Goal: Task Accomplishment & Management: Manage account settings

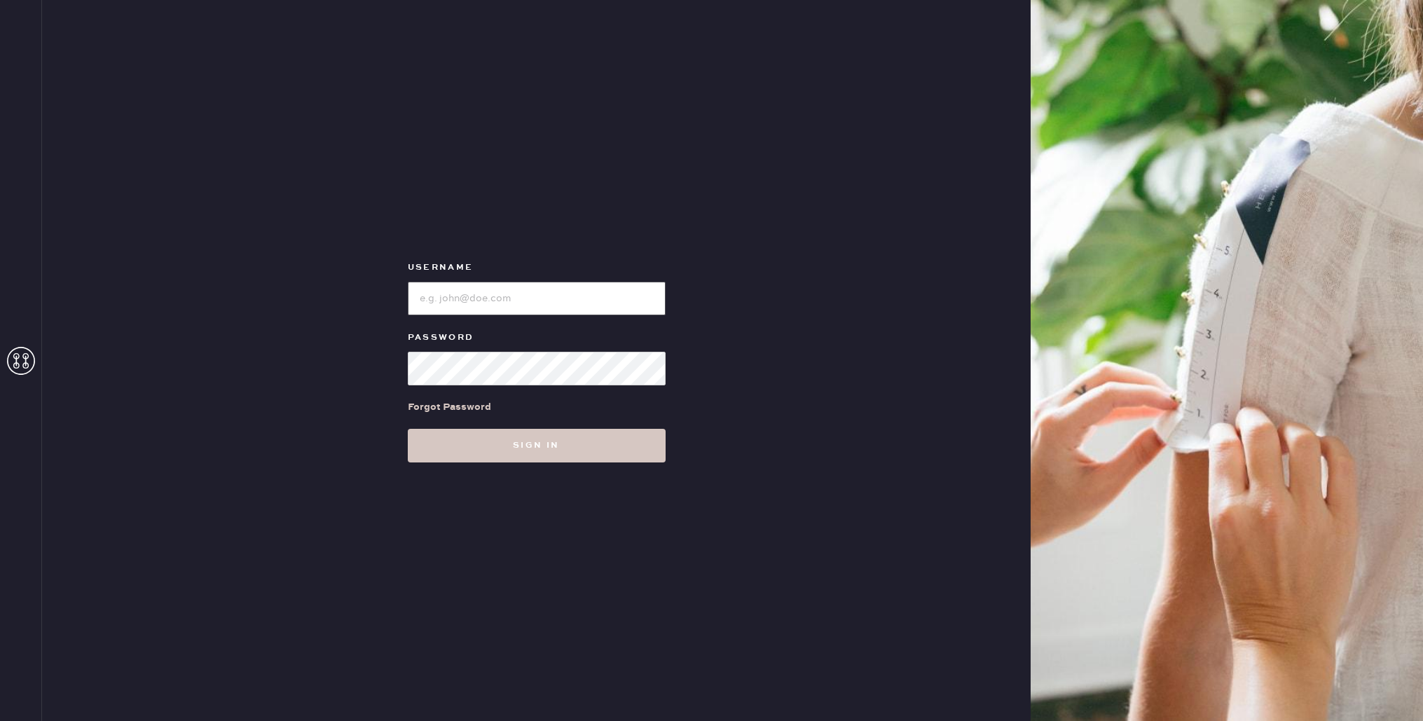
type input "[EMAIL_ADDRESS][DOMAIN_NAME]"
click at [489, 300] on input "loginName" at bounding box center [537, 299] width 258 height 34
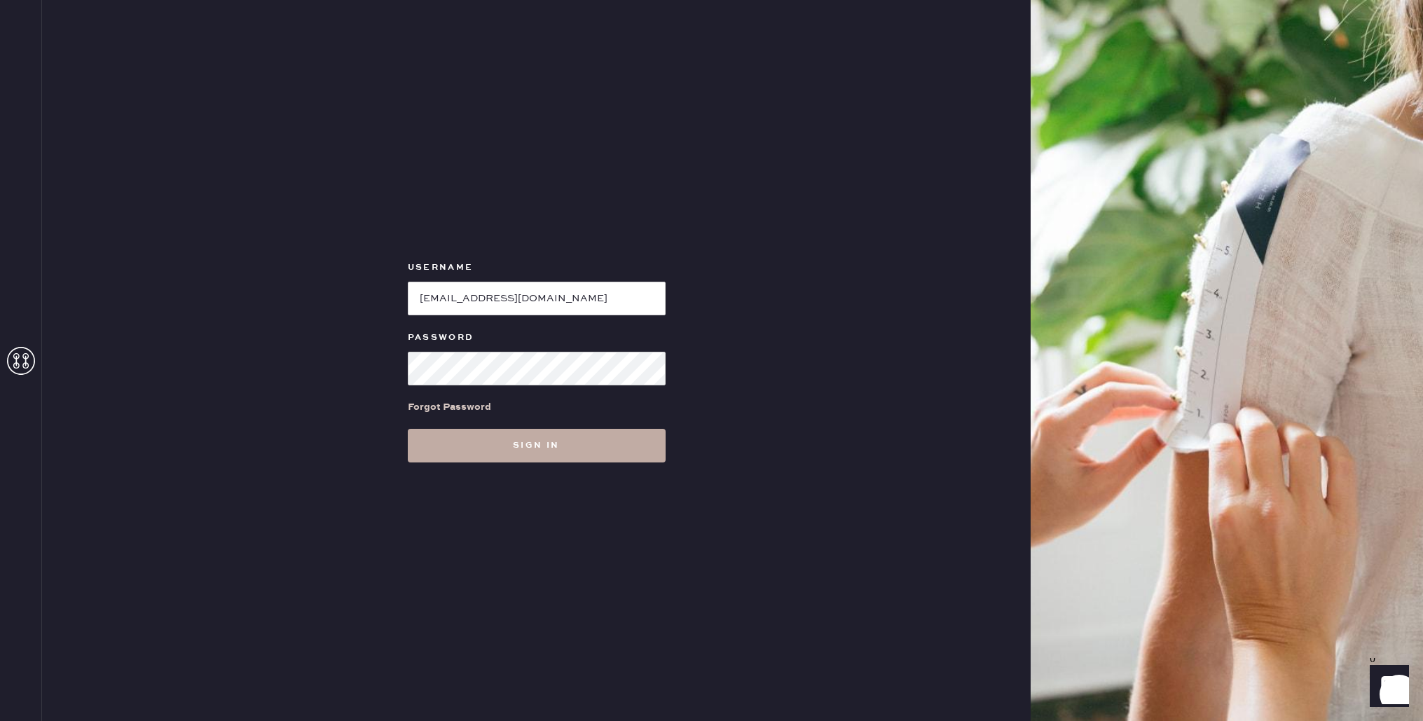
click at [465, 450] on button "Sign in" at bounding box center [537, 446] width 258 height 34
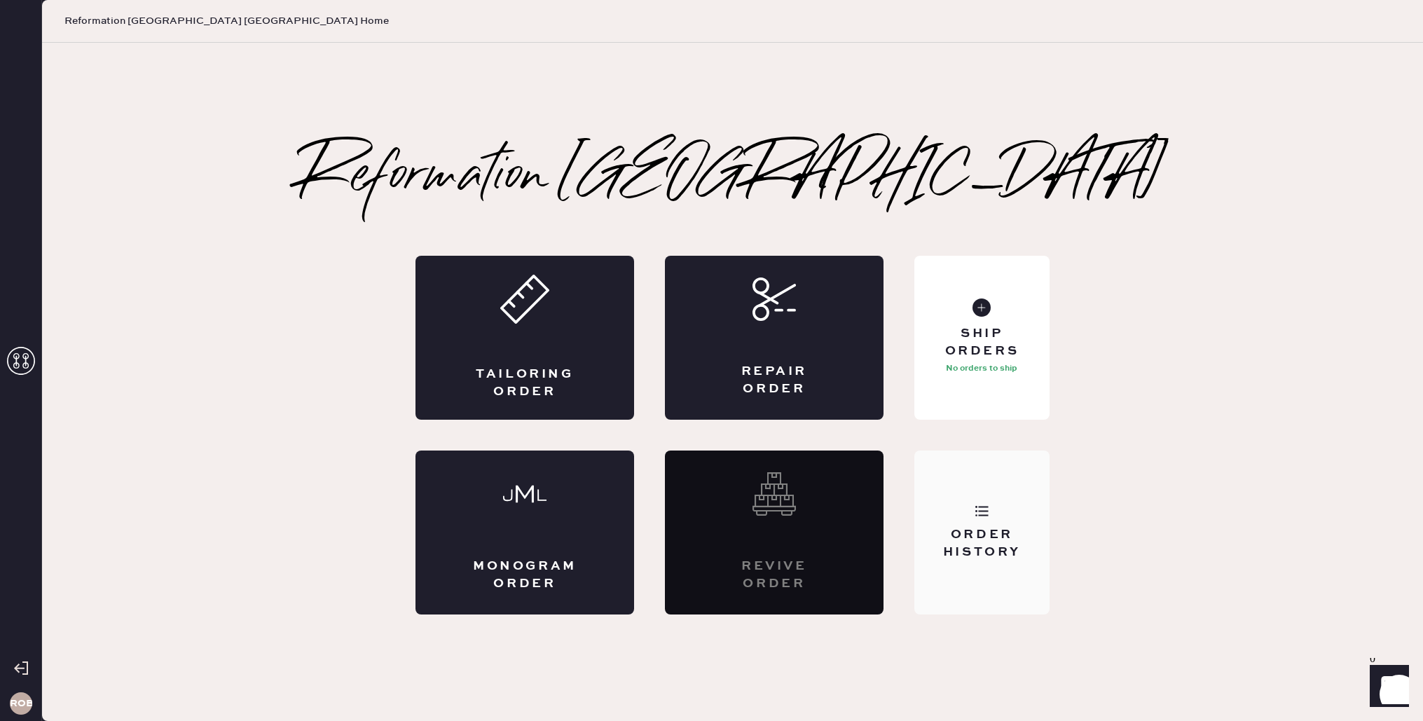
click at [980, 511] on use at bounding box center [982, 511] width 13 height 11
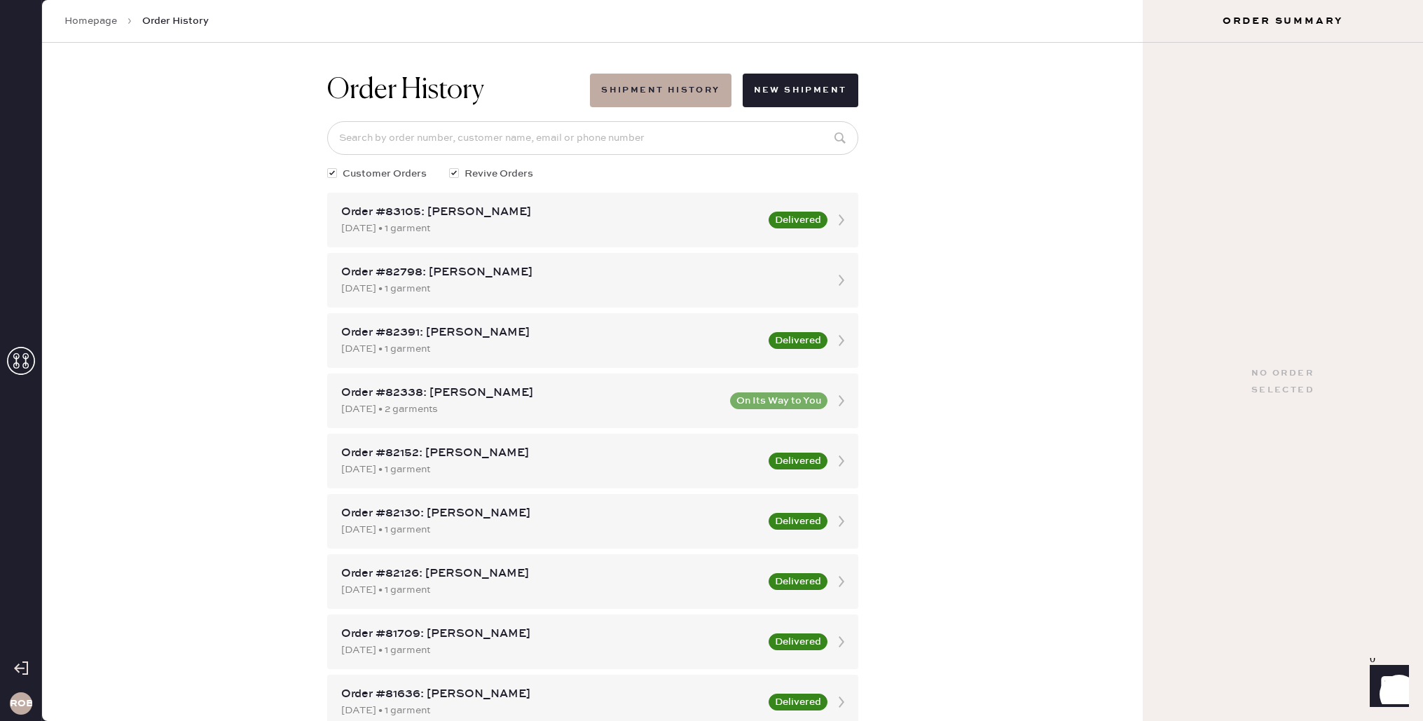
click at [80, 22] on link "Homepage" at bounding box center [90, 21] width 53 height 14
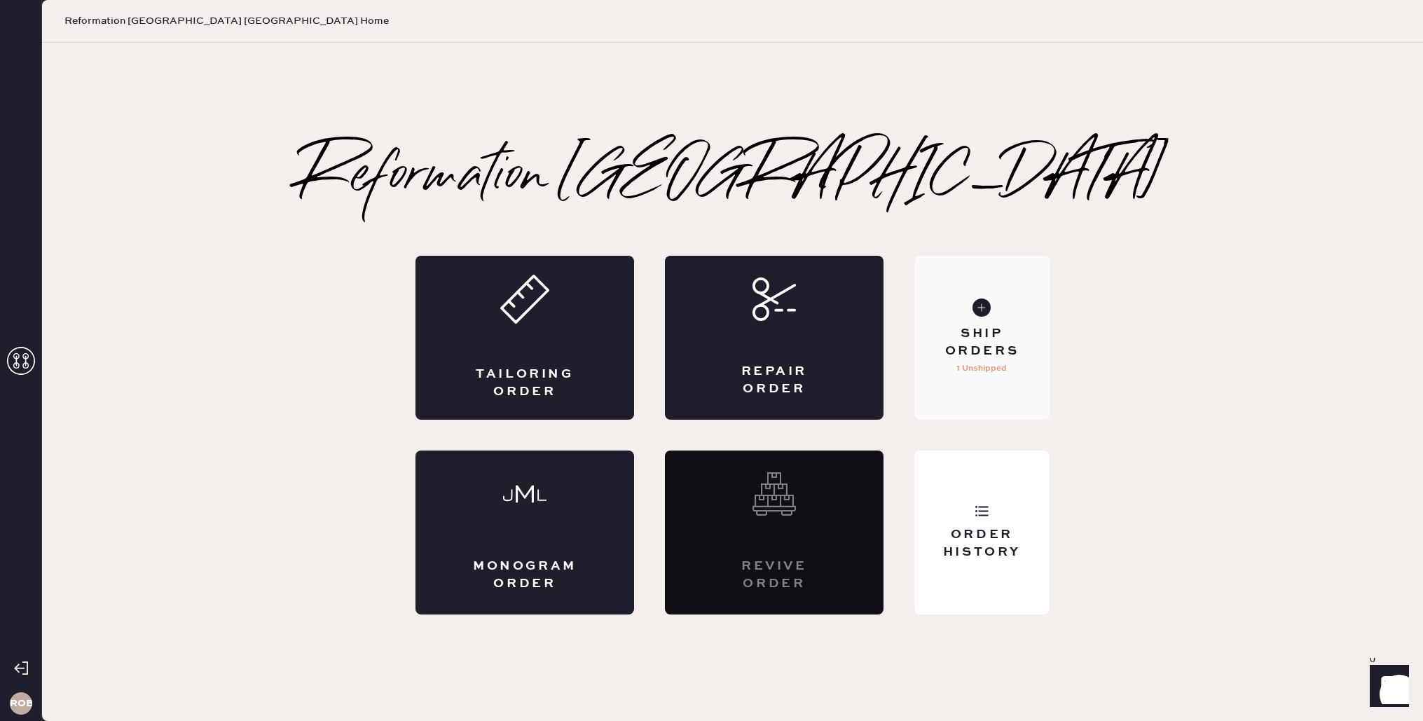
click at [987, 380] on div "Ship Orders 1 Unshipped" at bounding box center [982, 338] width 135 height 164
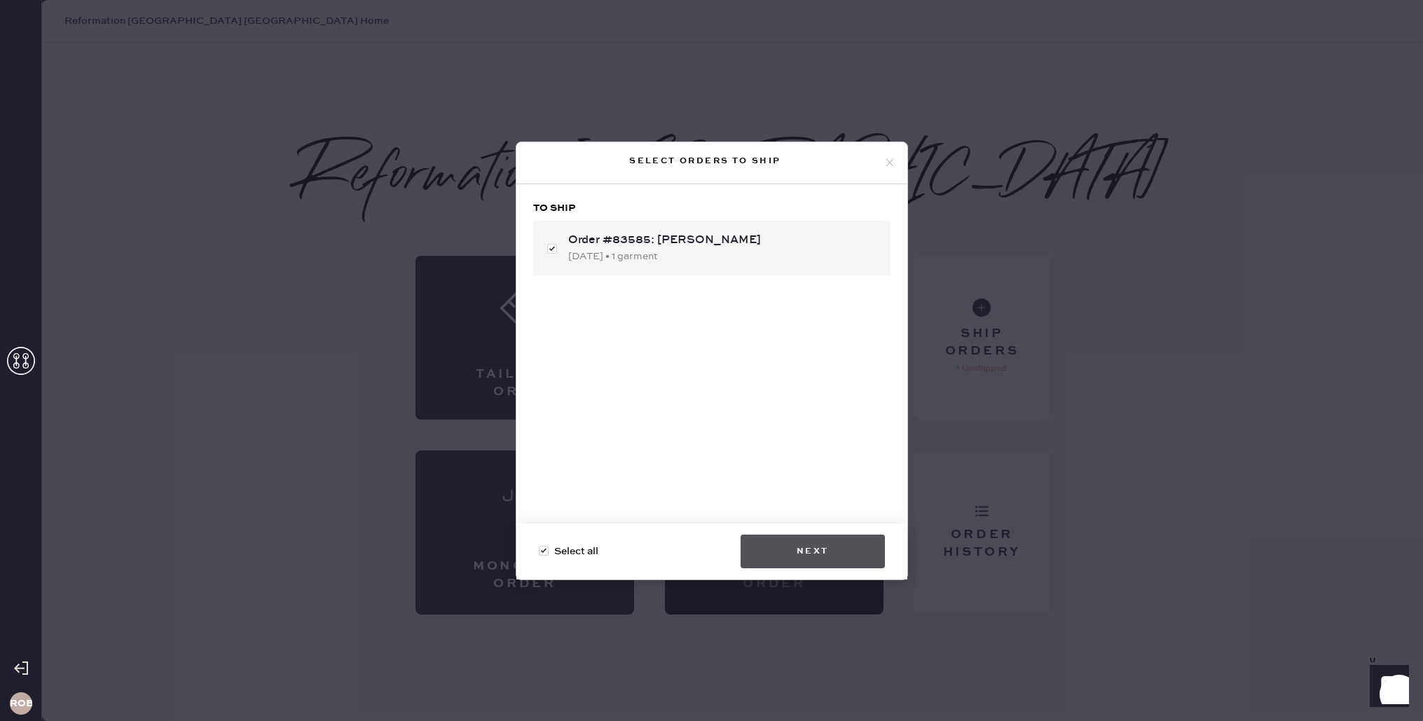
click at [848, 553] on button "Next" at bounding box center [813, 552] width 144 height 34
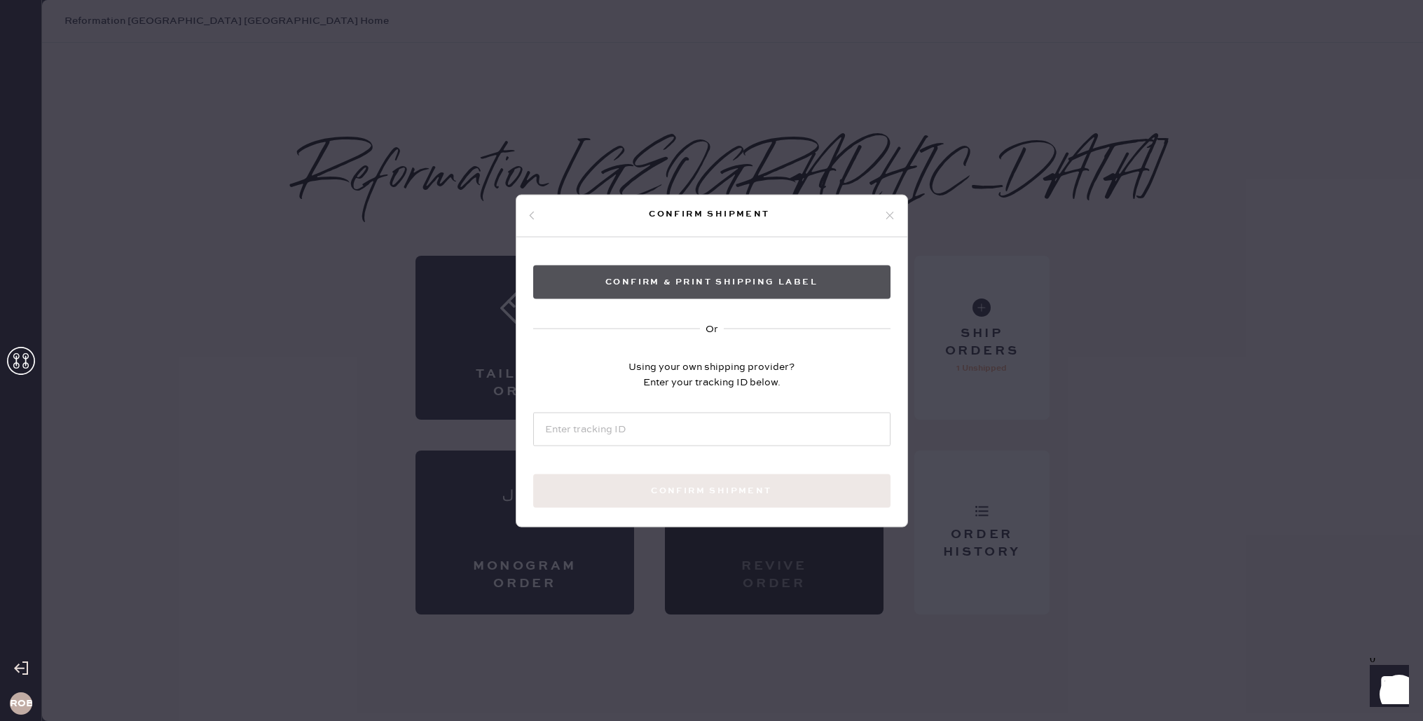
click at [759, 280] on button "Confirm & Print shipping label" at bounding box center [711, 282] width 357 height 34
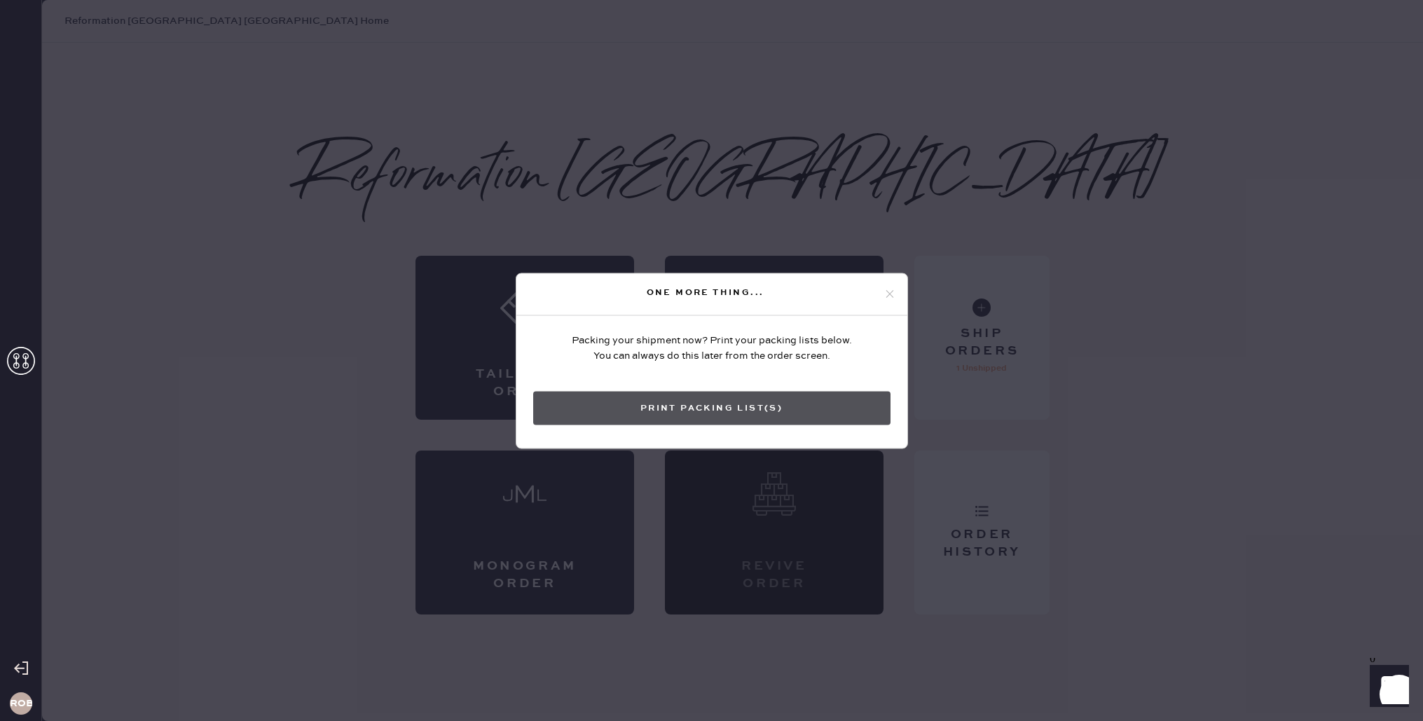
click at [748, 394] on button "Print Packing List(s)" at bounding box center [711, 408] width 357 height 34
